Goal: Transaction & Acquisition: Book appointment/travel/reservation

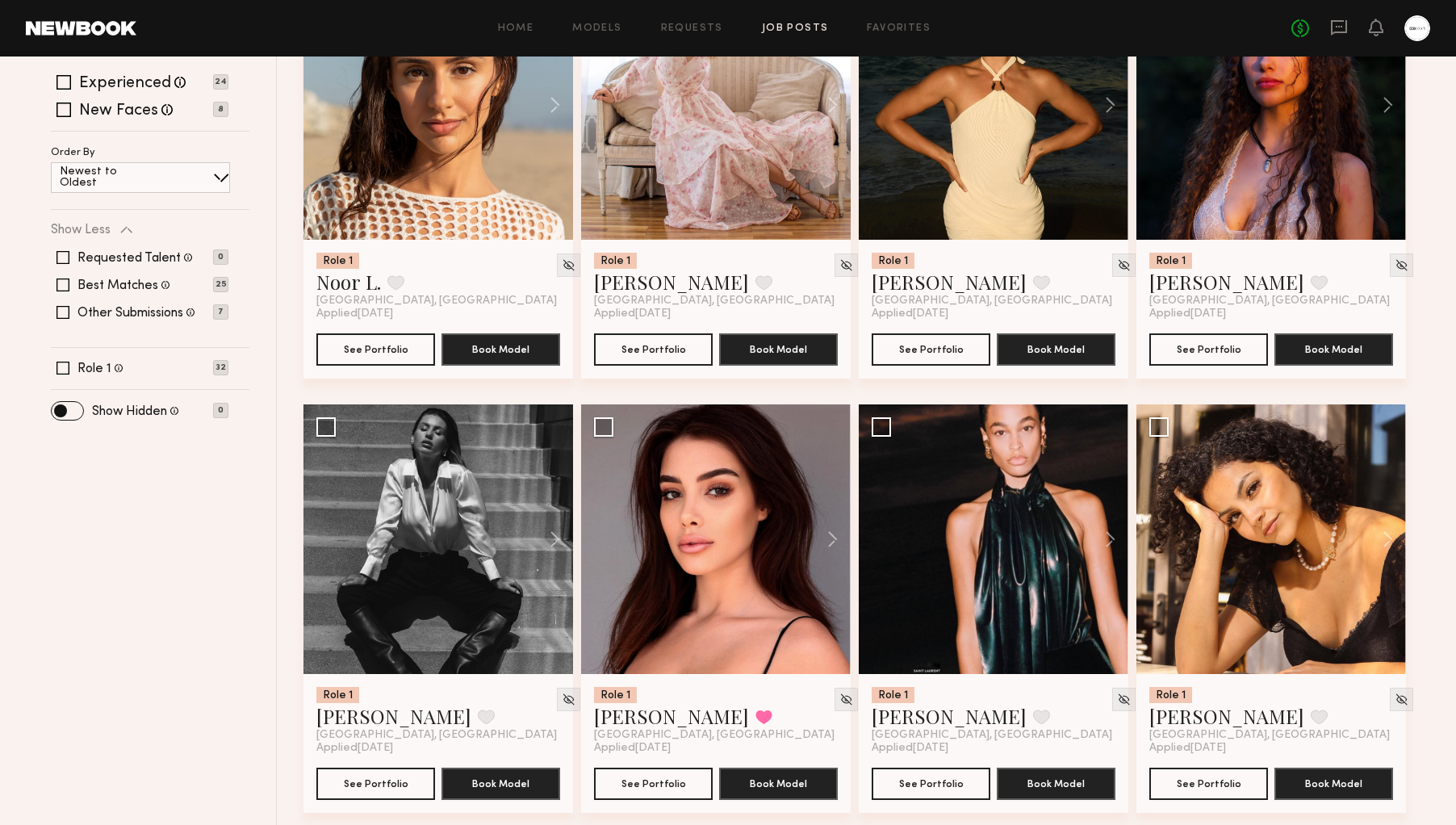
scroll to position [324, 0]
click at [435, 104] on div at bounding box center [439, 105] width 270 height 270
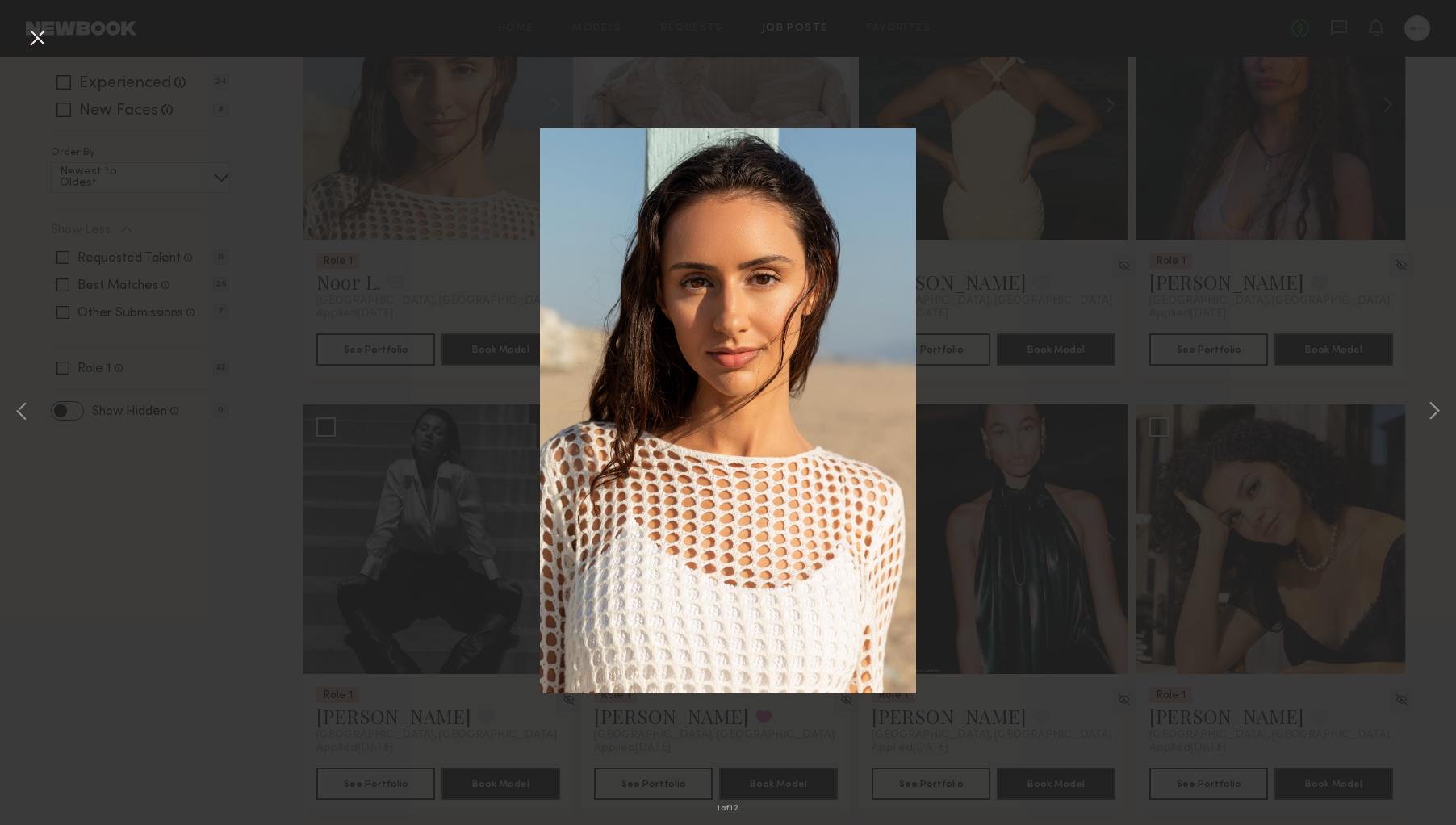
scroll to position [323, 1]
click at [35, 37] on button at bounding box center [37, 39] width 26 height 29
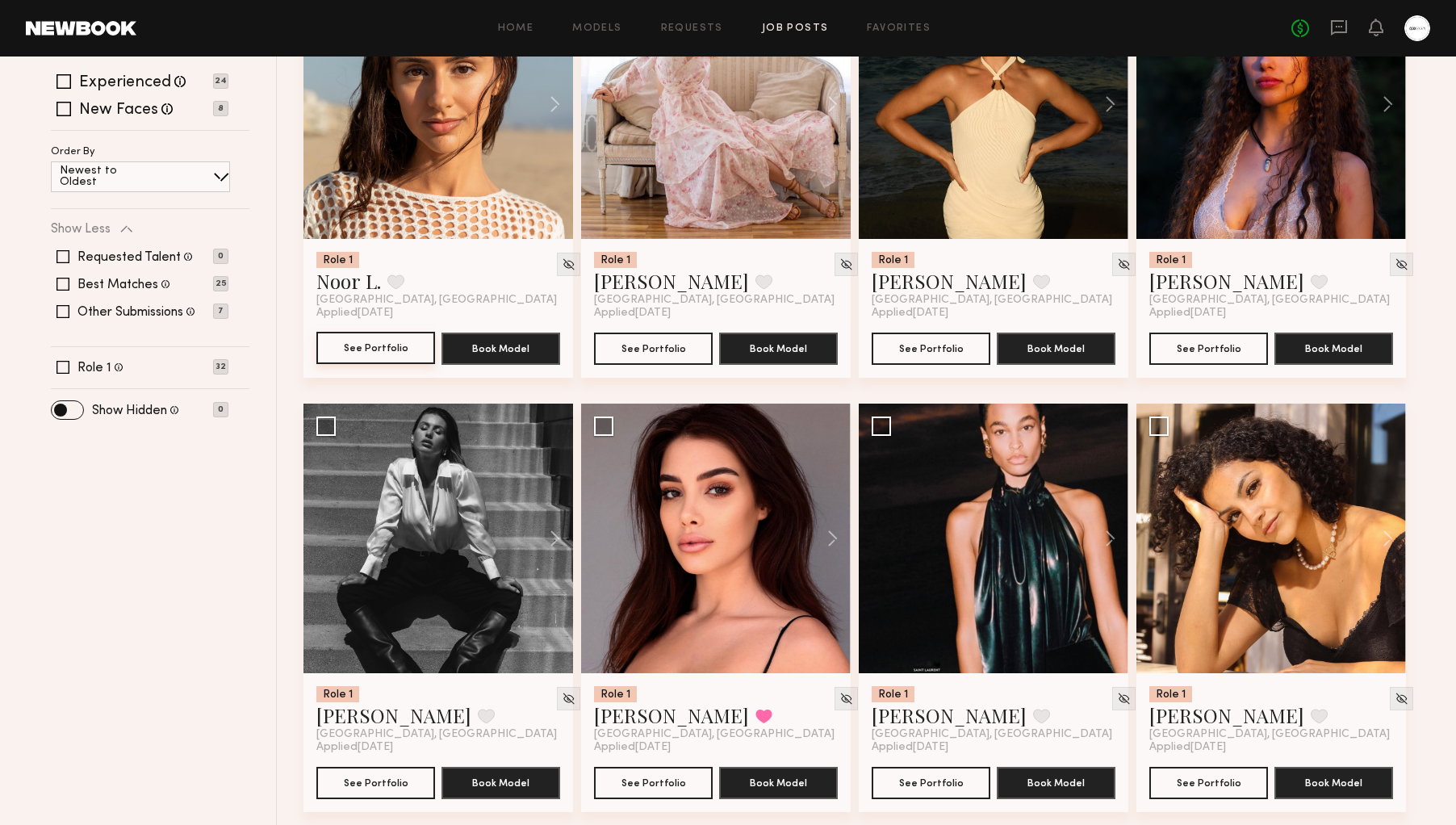
click at [352, 342] on button "See Portfolio" at bounding box center [376, 347] width 118 height 32
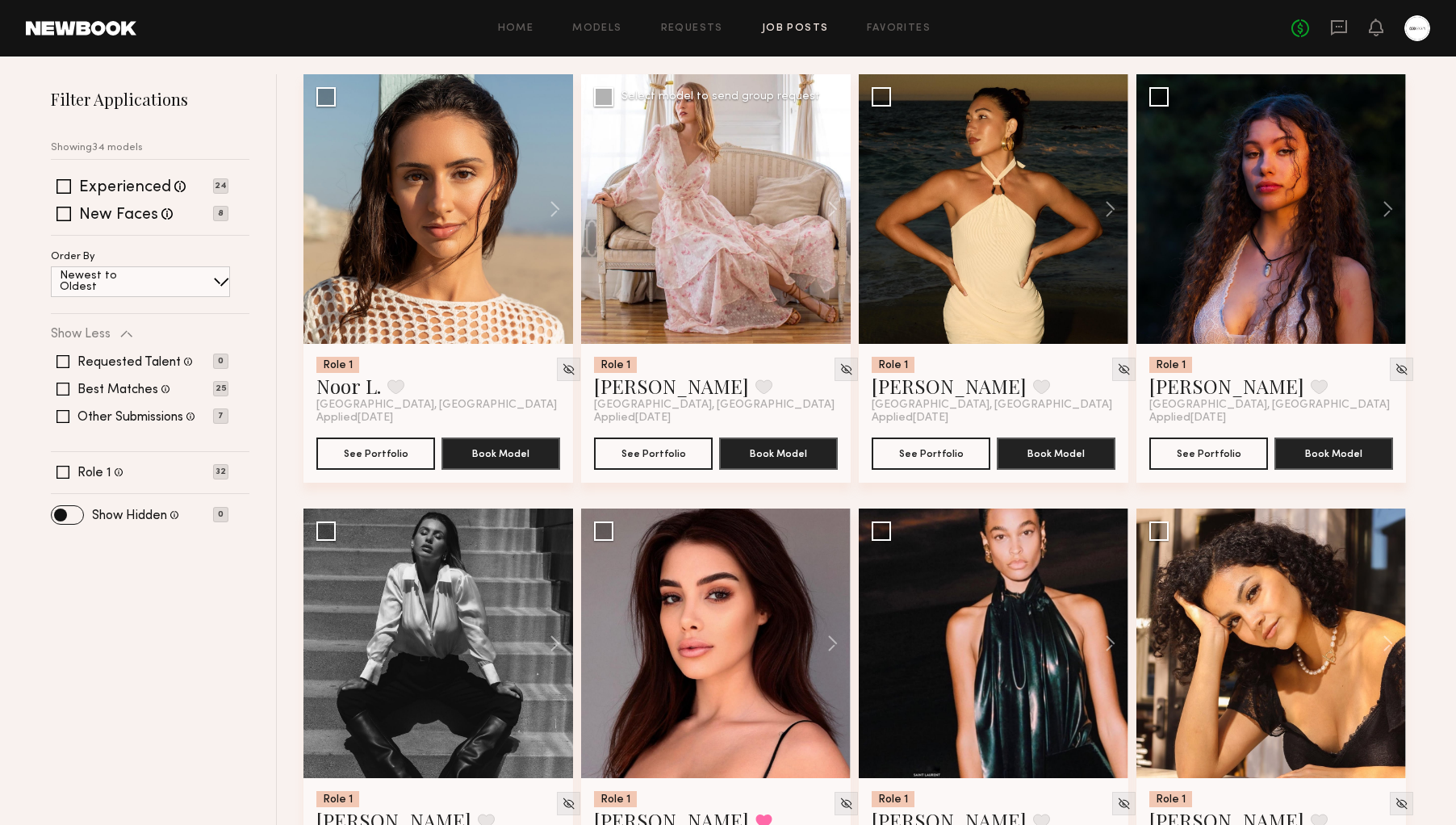
scroll to position [218, 0]
click at [942, 280] on div at bounding box center [994, 210] width 270 height 270
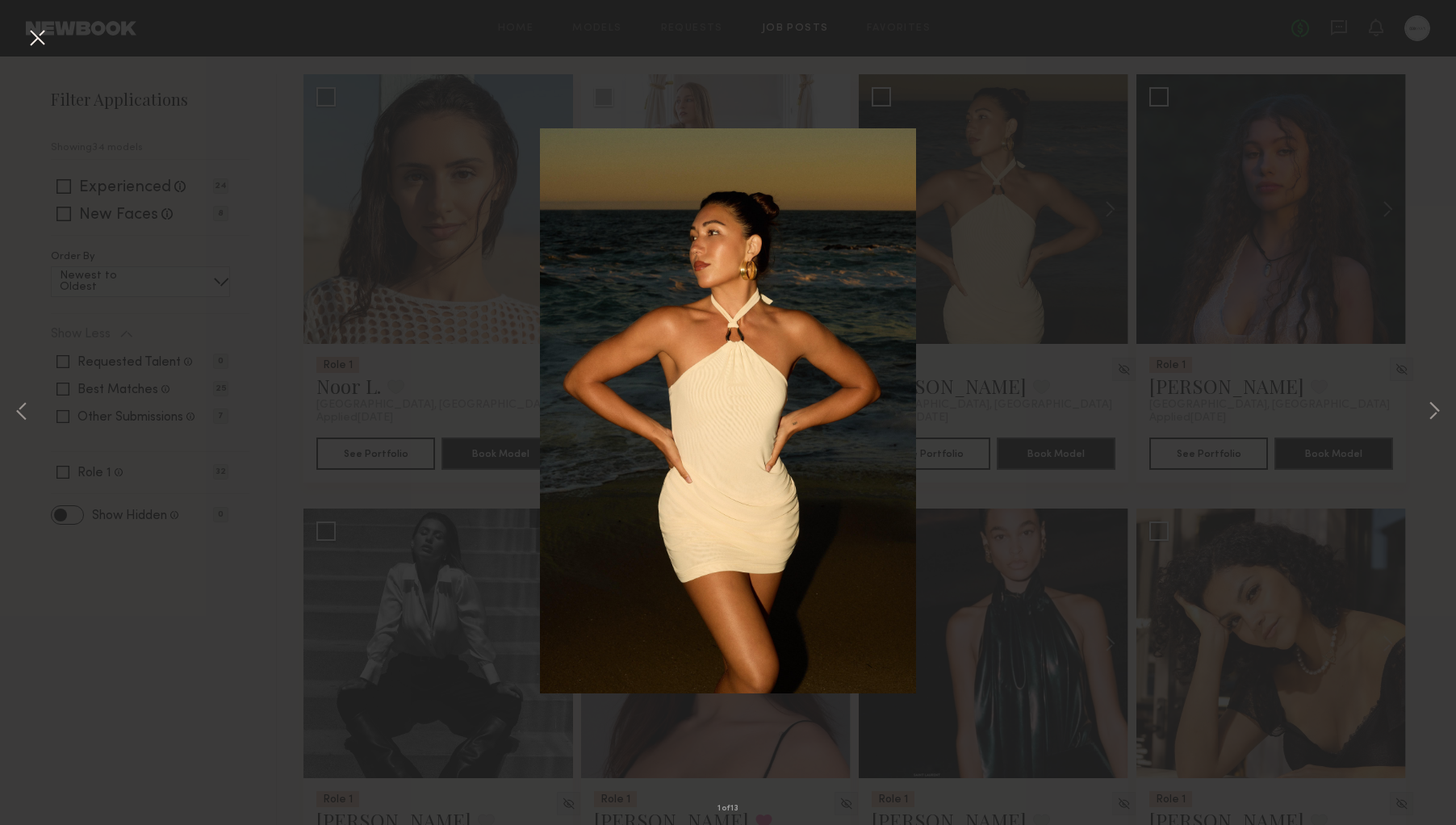
click at [46, 39] on button at bounding box center [37, 39] width 26 height 29
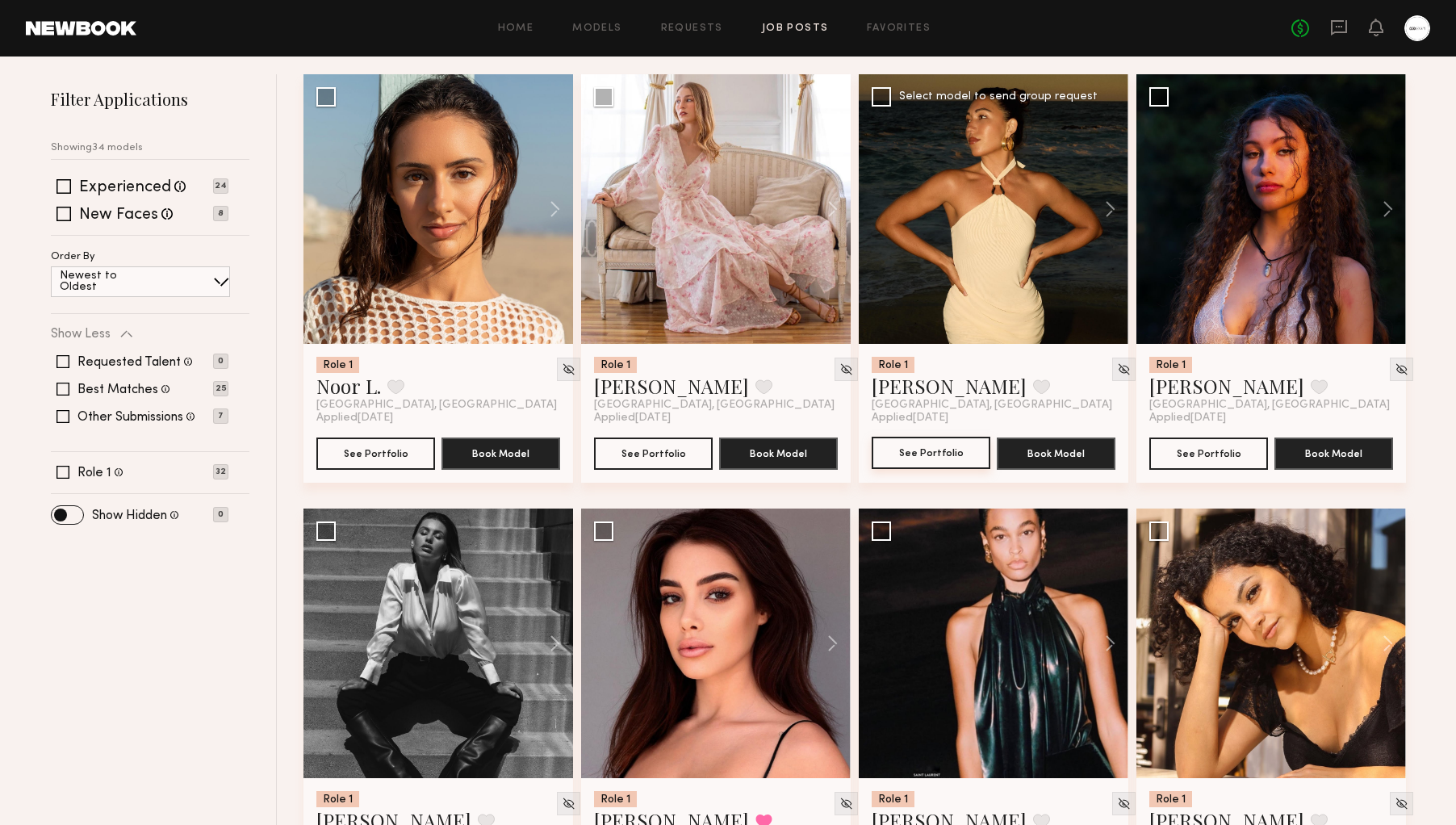
click at [893, 454] on button "See Portfolio" at bounding box center [931, 452] width 118 height 32
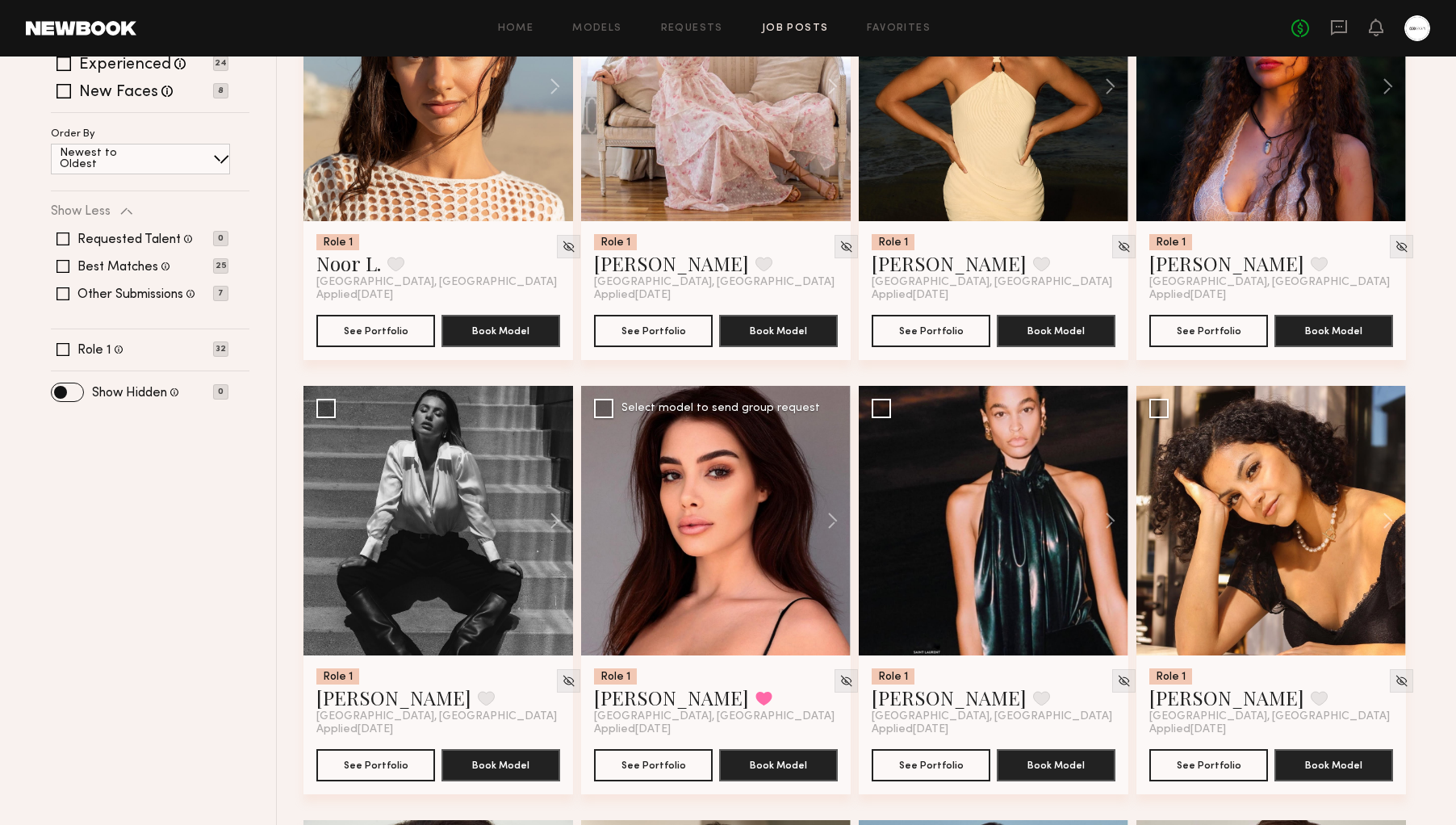
scroll to position [385, 0]
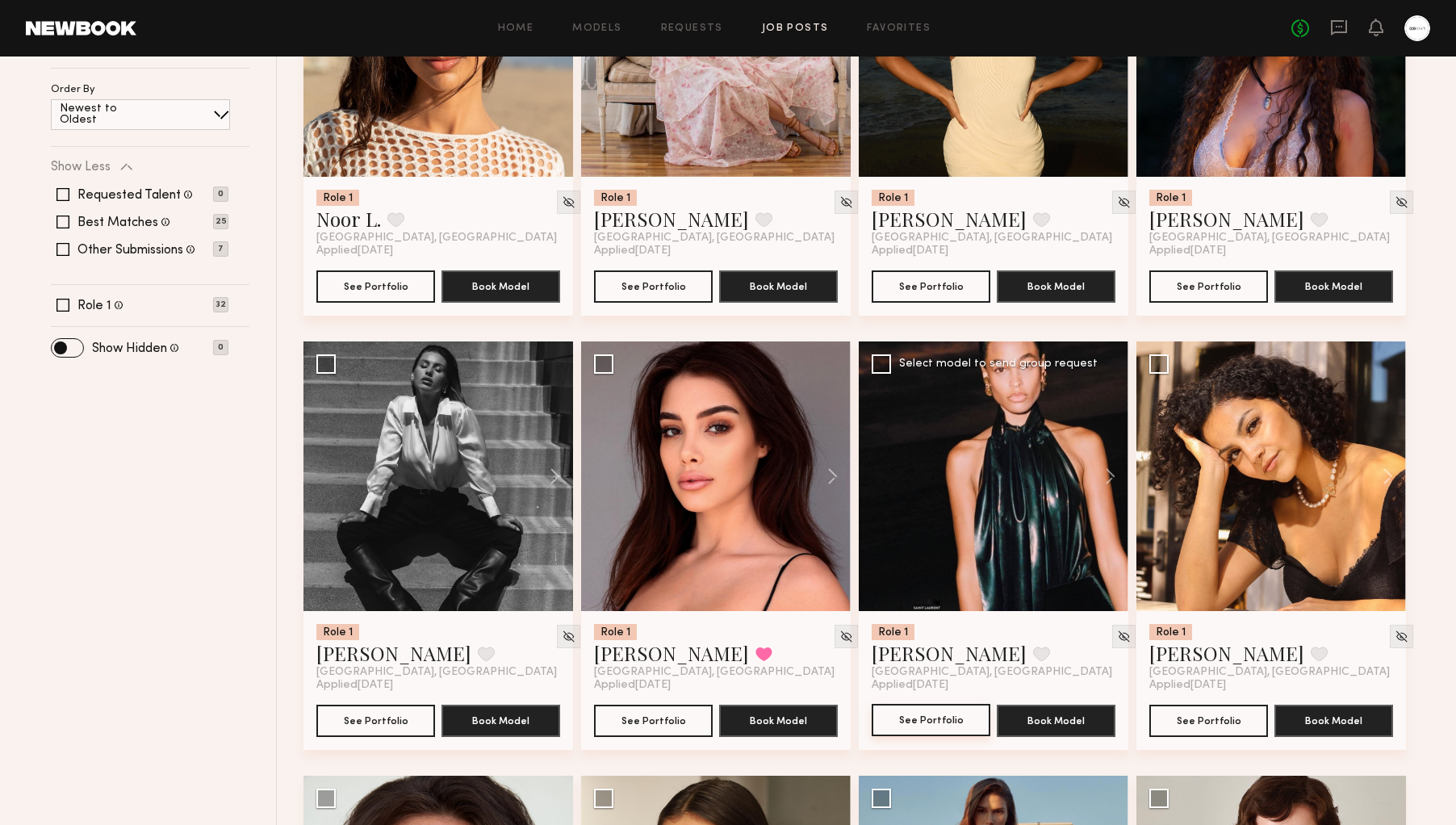
click at [927, 717] on button "See Portfolio" at bounding box center [931, 719] width 118 height 32
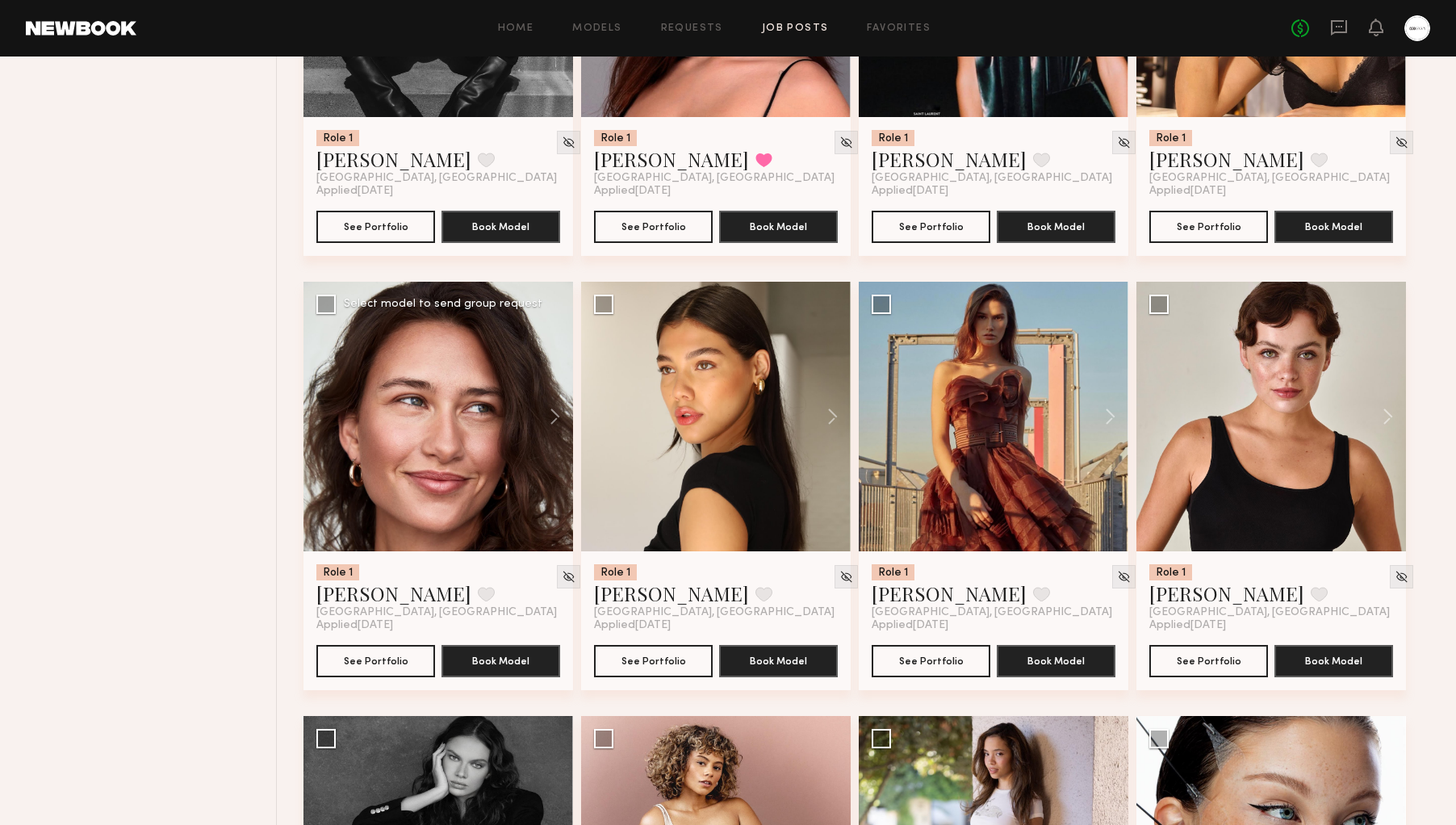
scroll to position [899, 0]
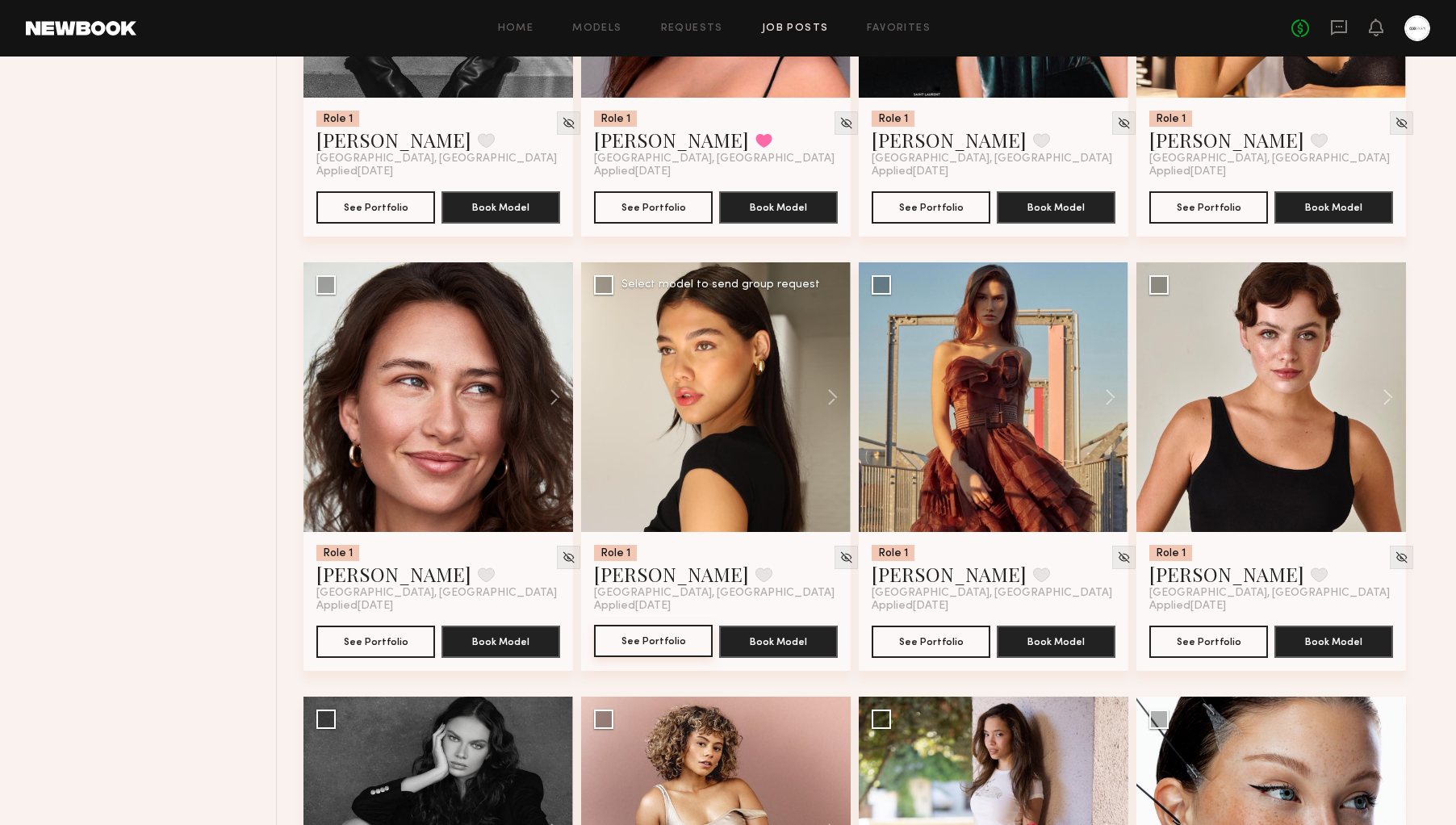
click at [645, 641] on button "See Portfolio" at bounding box center [653, 641] width 118 height 32
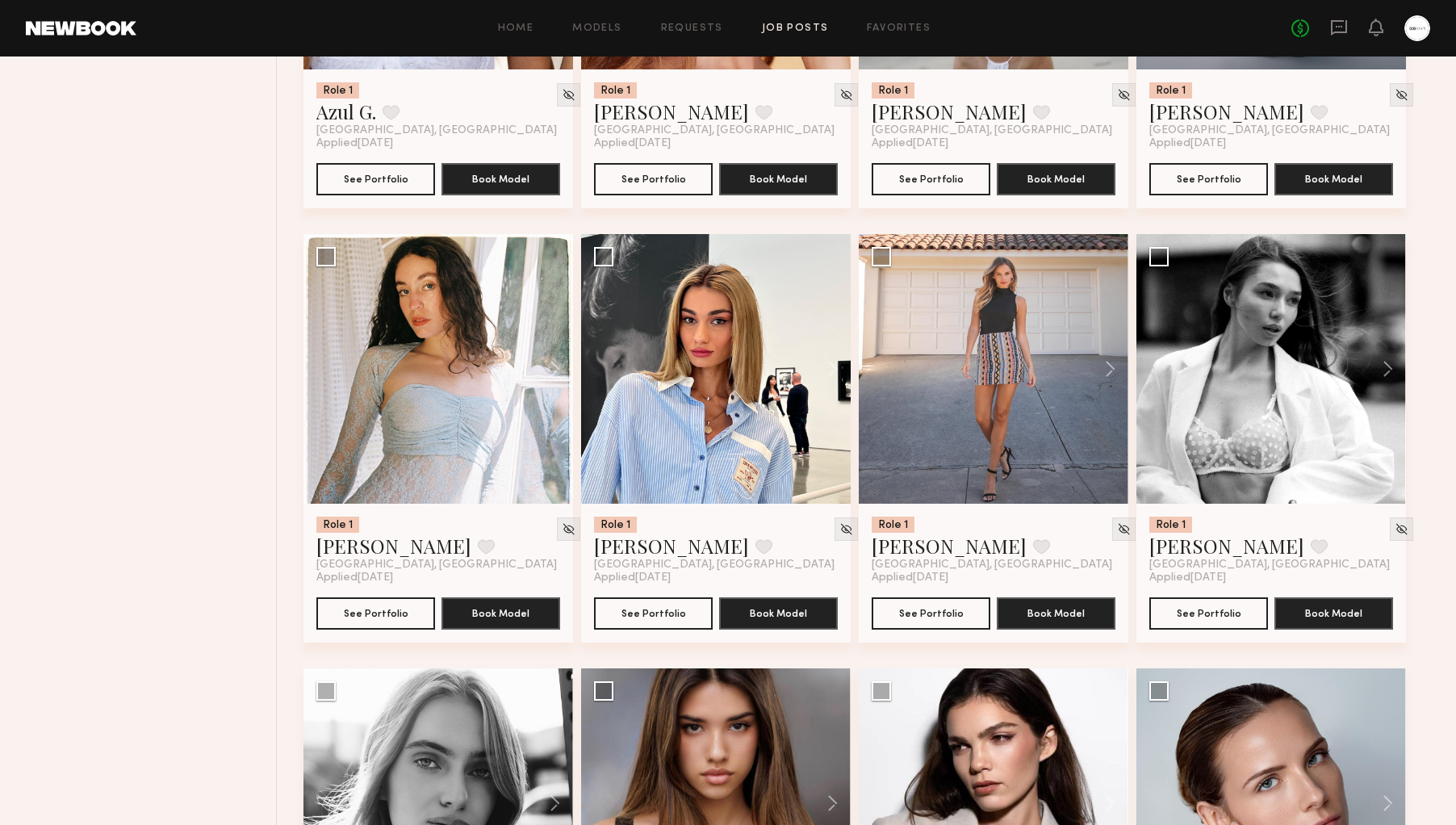
scroll to position [2664, 0]
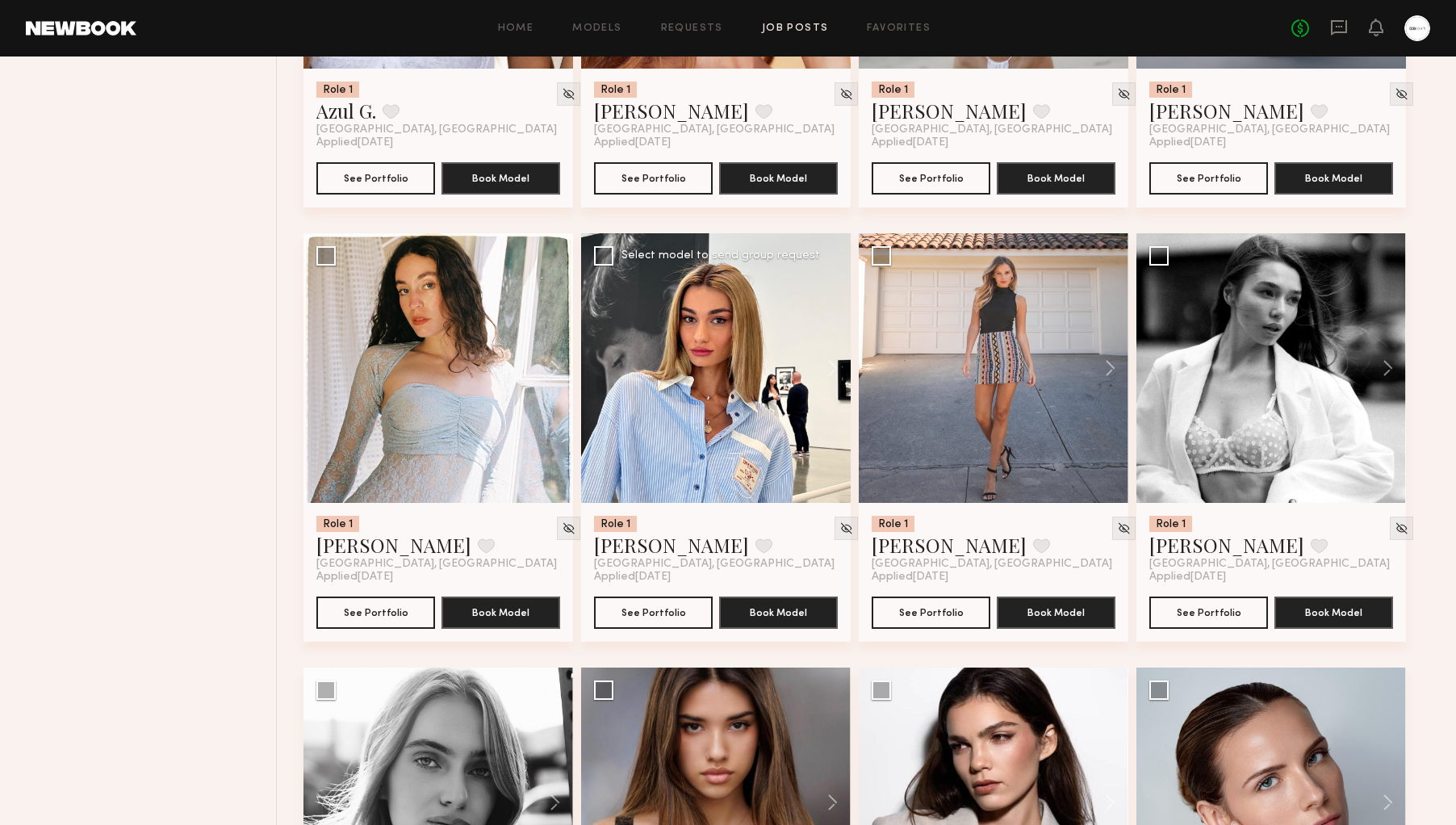
click at [676, 418] on div at bounding box center [716, 368] width 270 height 270
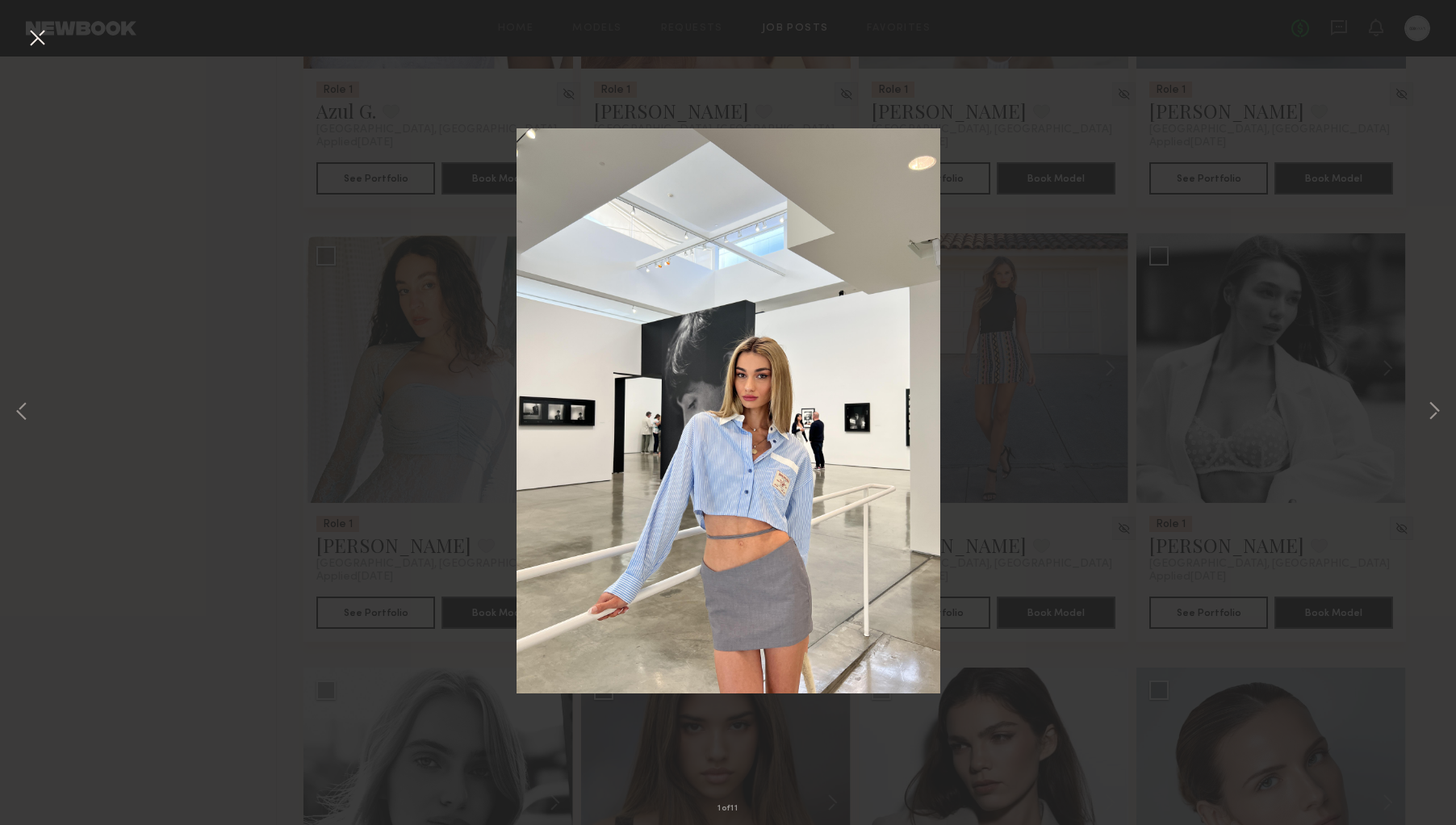
click at [42, 36] on button at bounding box center [37, 39] width 26 height 29
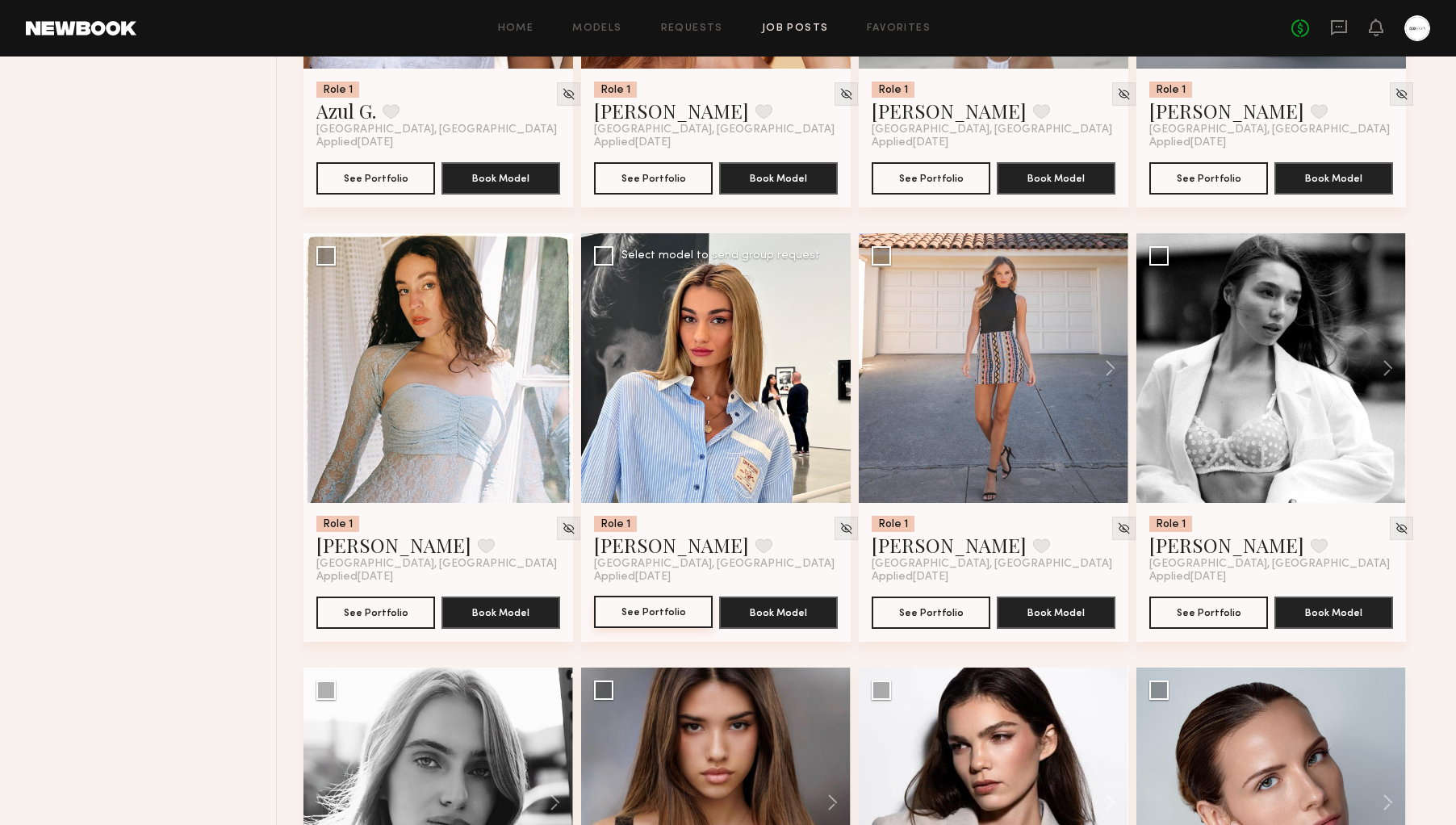
click at [620, 610] on button "See Portfolio" at bounding box center [653, 611] width 118 height 32
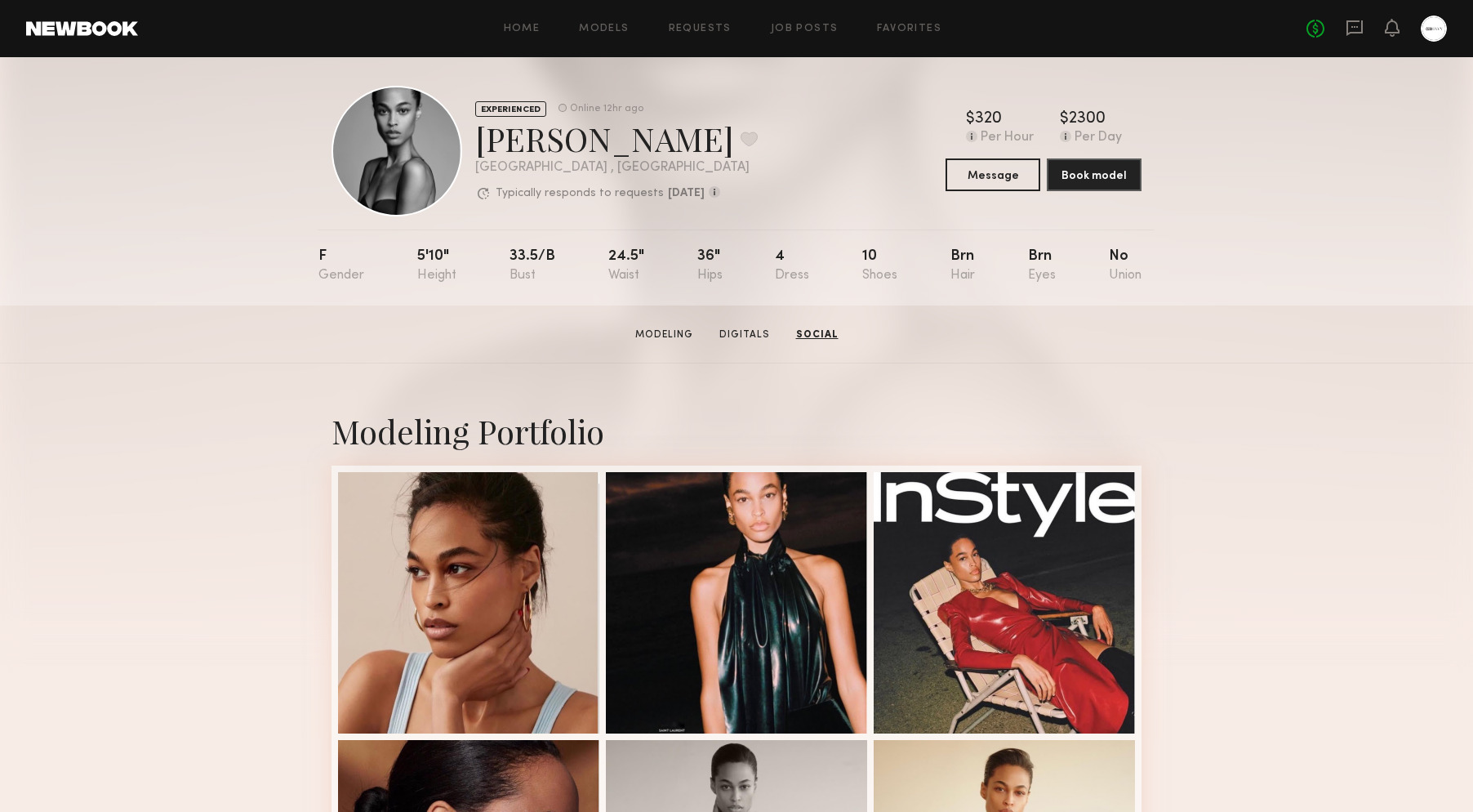
scroll to position [9, 0]
